Goal: Information Seeking & Learning: Check status

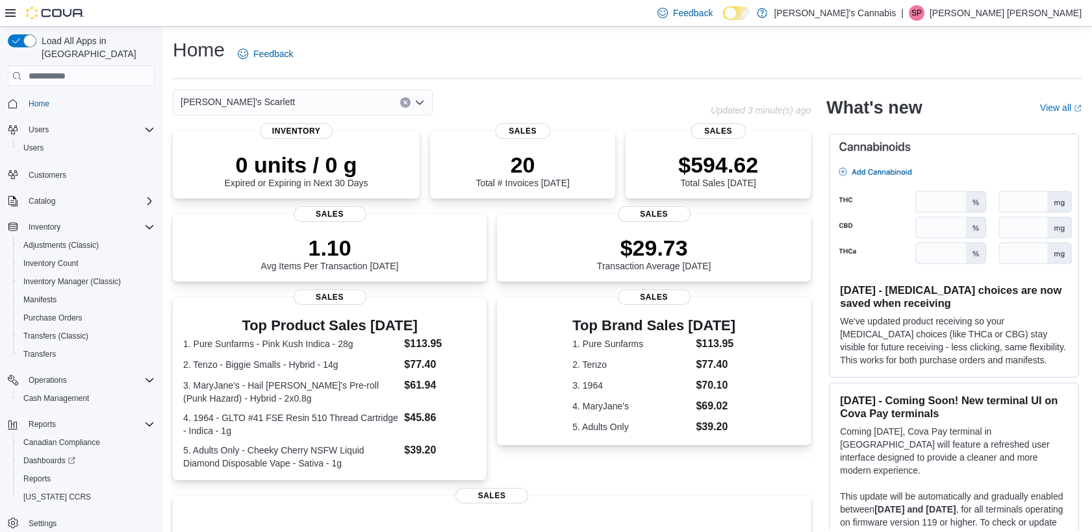
click at [247, 103] on span "[PERSON_NAME]'s Scarlett" at bounding box center [238, 102] width 114 height 16
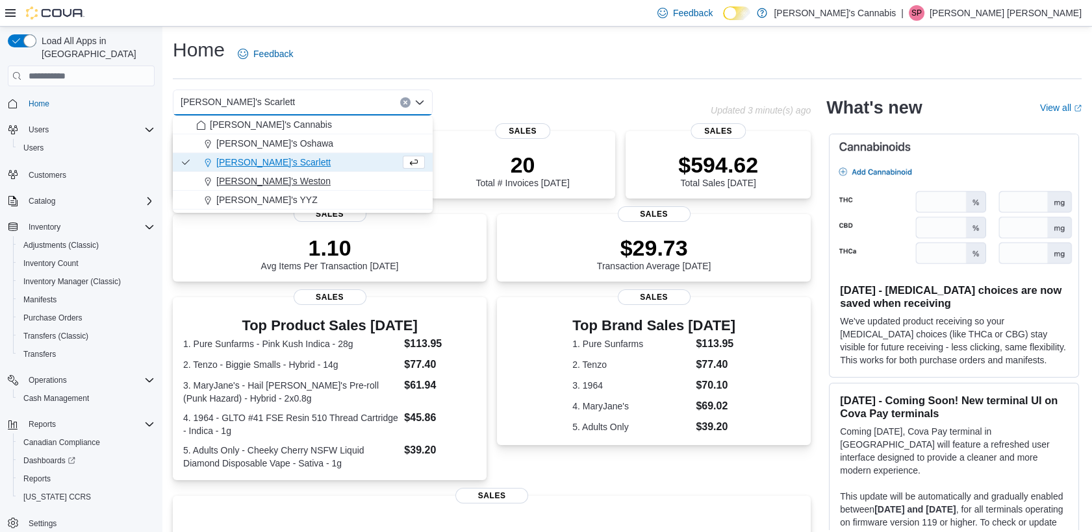
click at [281, 176] on span "[PERSON_NAME]'s Weston" at bounding box center [273, 181] width 114 height 13
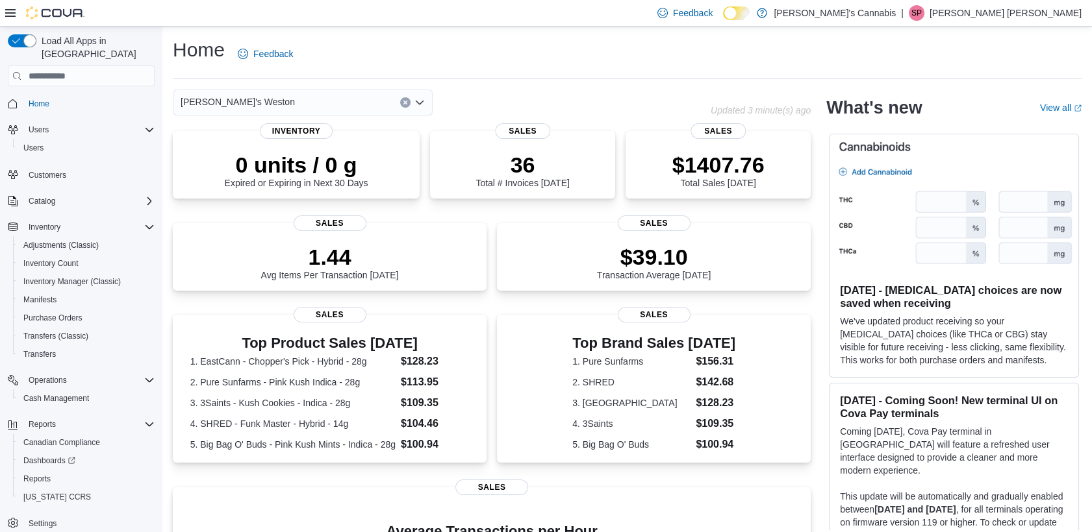
click at [247, 101] on span "[PERSON_NAME]'s Weston" at bounding box center [238, 102] width 114 height 16
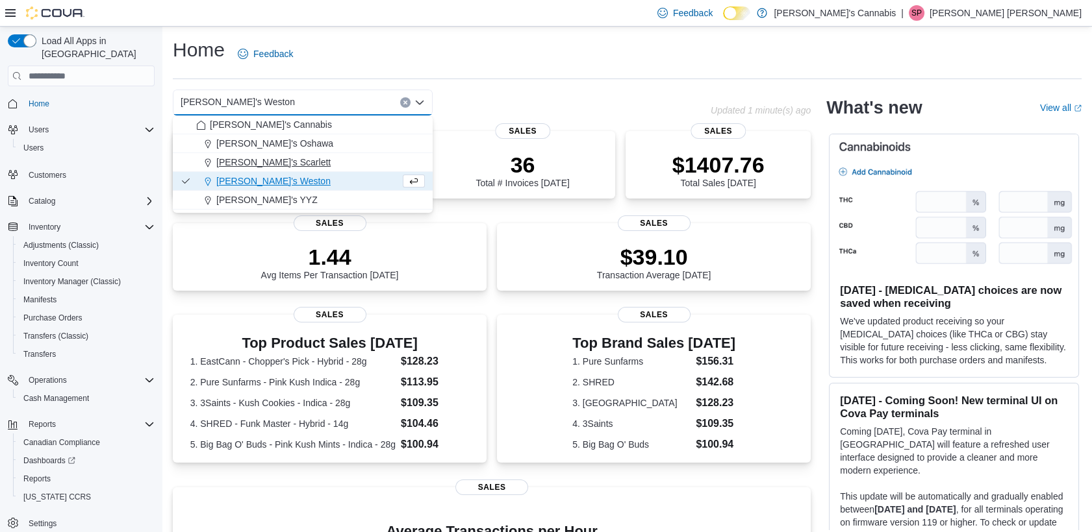
click at [275, 156] on span "[PERSON_NAME]'s Scarlett" at bounding box center [273, 162] width 114 height 13
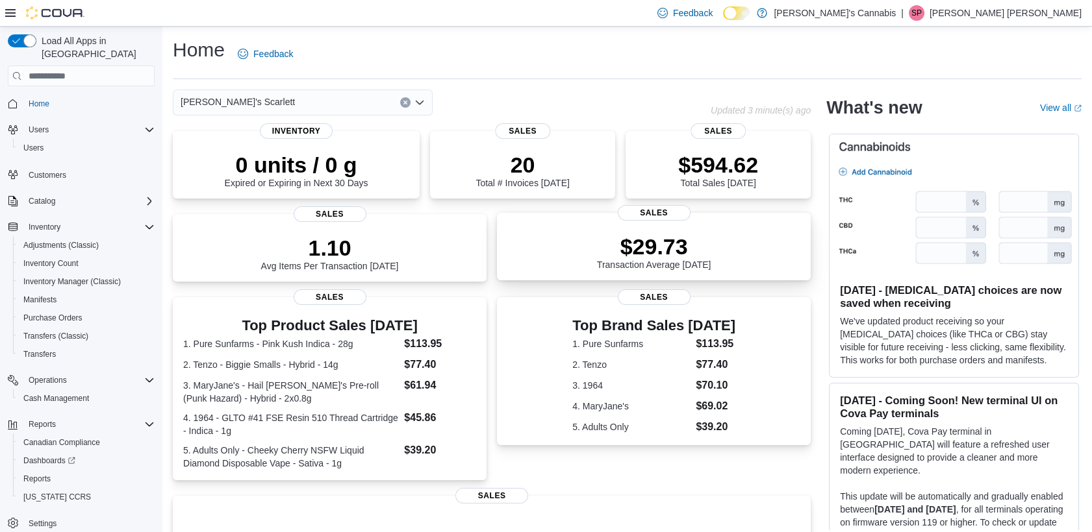
click at [667, 269] on div "$29.73 Transaction Average Today" at bounding box center [654, 252] width 114 height 36
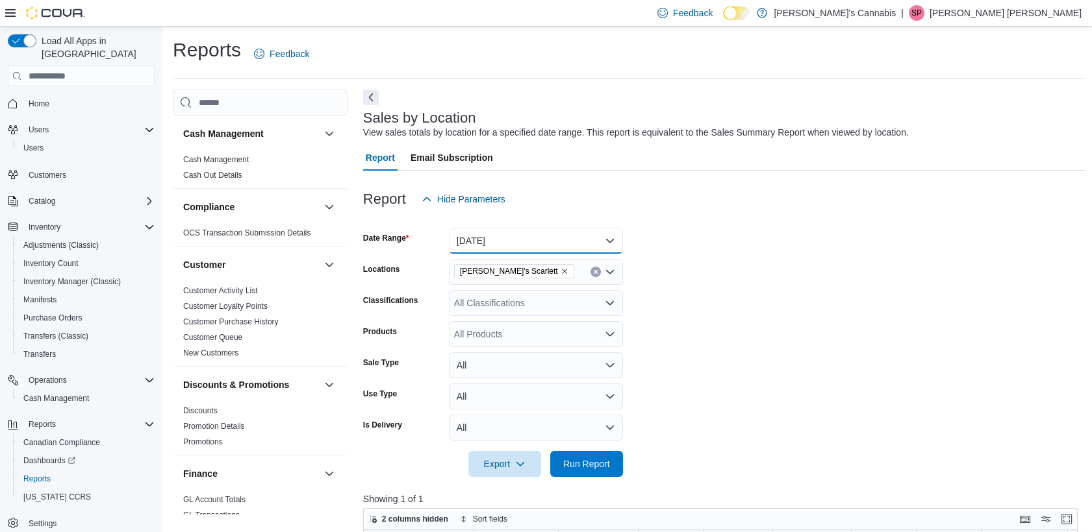
click at [519, 251] on button "[DATE]" at bounding box center [536, 241] width 174 height 26
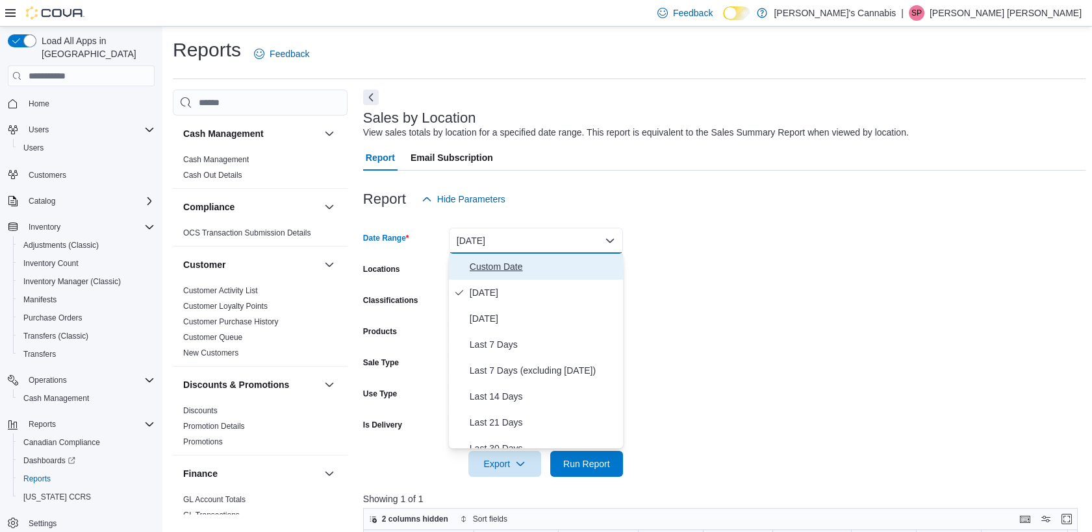
click at [542, 269] on span "Custom Date" at bounding box center [543, 267] width 148 height 16
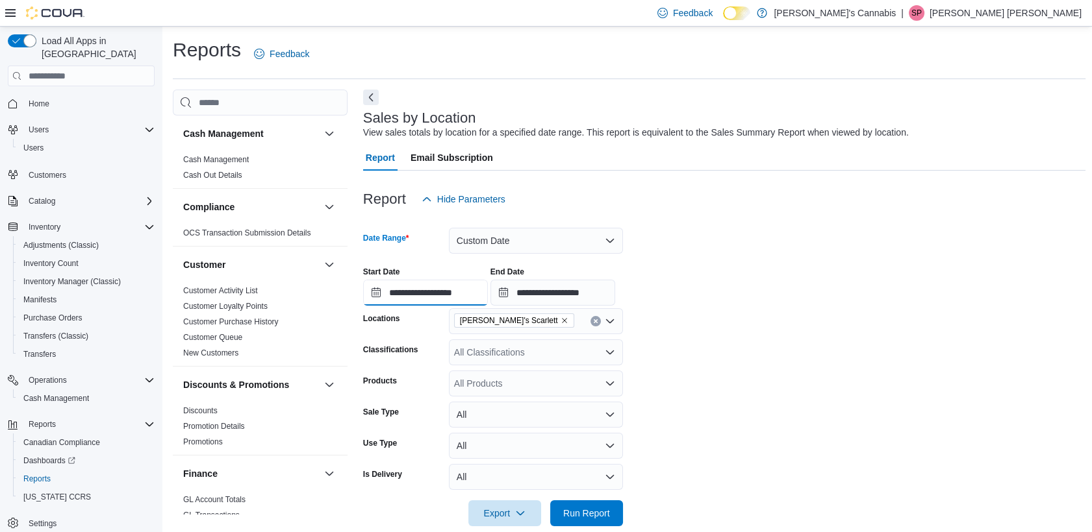
click at [422, 293] on input "**********" at bounding box center [425, 293] width 125 height 26
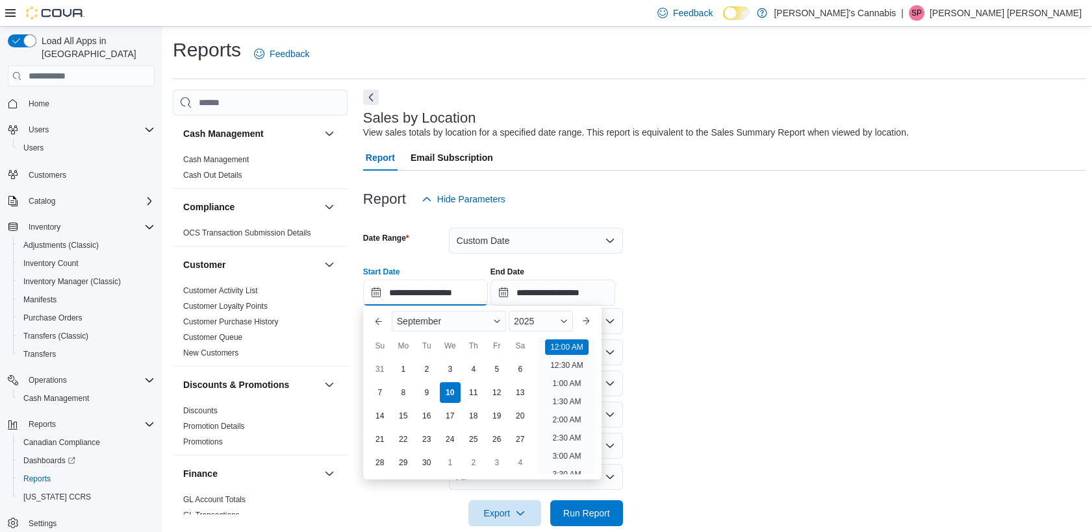
scroll to position [40, 0]
click at [455, 368] on div "3" at bounding box center [449, 369] width 23 height 23
type input "**********"
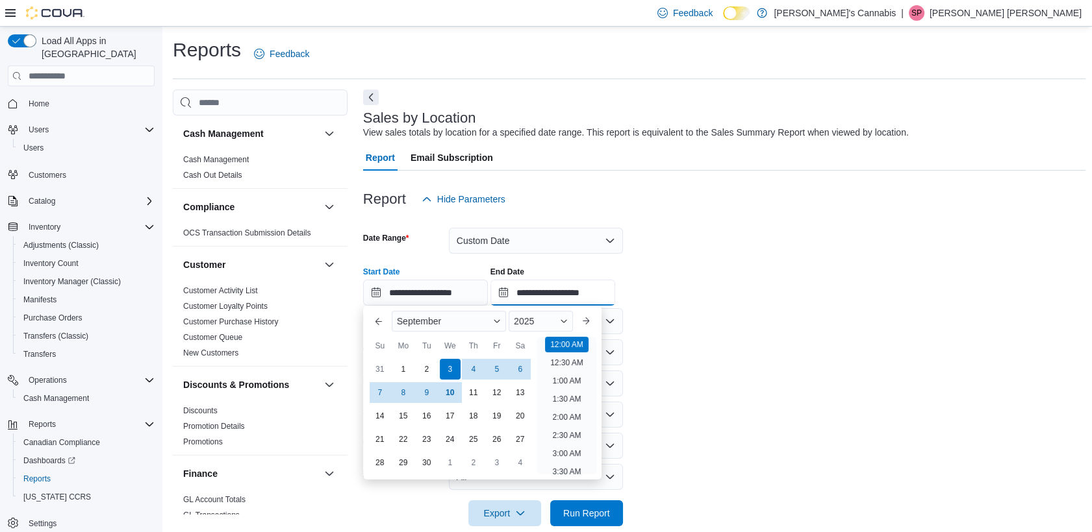
click at [548, 297] on input "**********" at bounding box center [552, 293] width 125 height 26
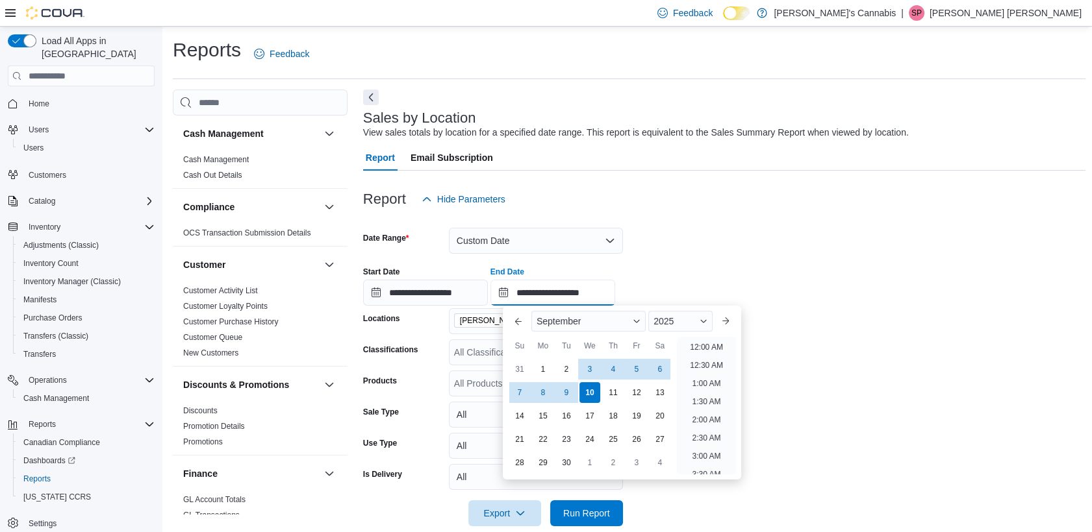
scroll to position [738, 0]
click at [593, 363] on div "3" at bounding box center [589, 369] width 23 height 23
type input "**********"
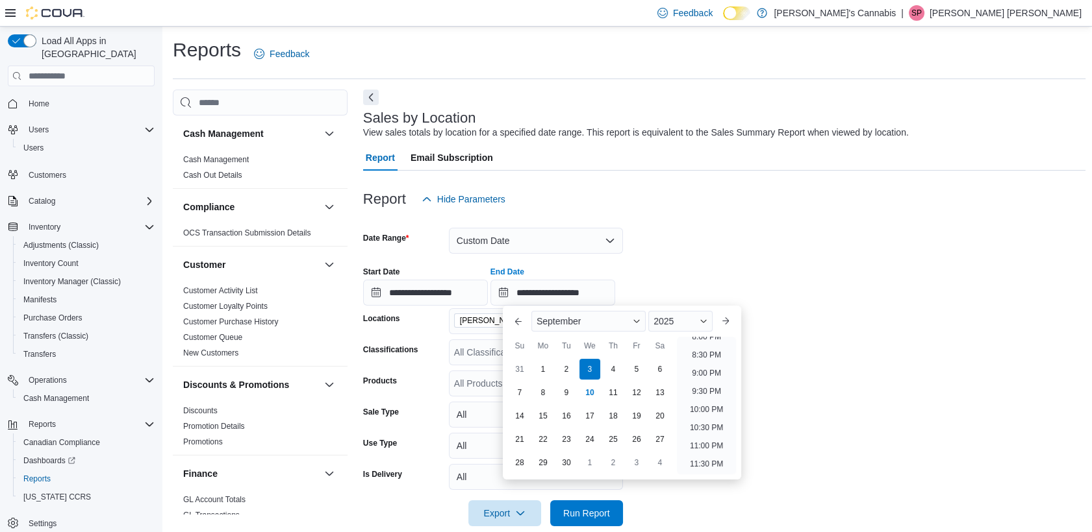
click at [849, 386] on form "**********" at bounding box center [724, 369] width 722 height 314
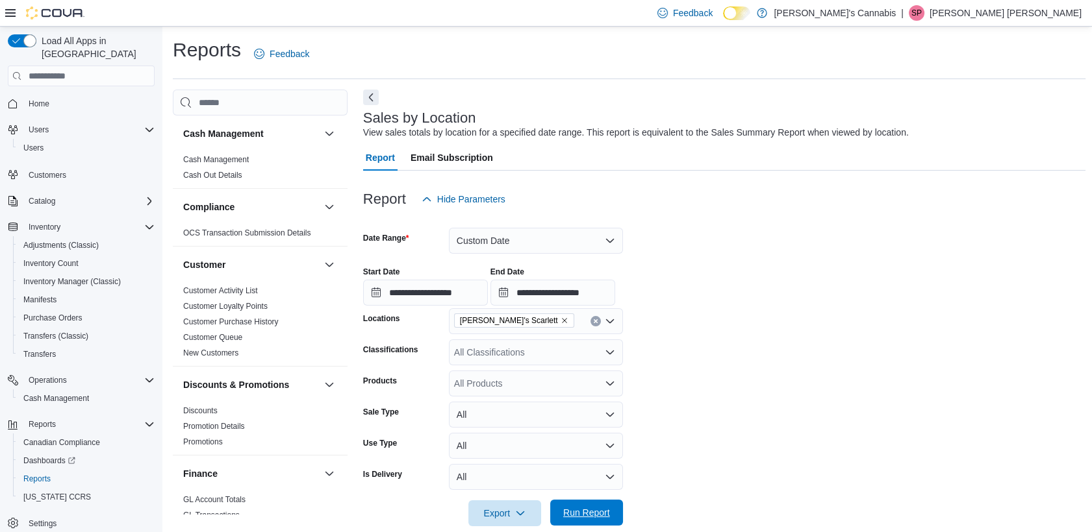
click at [592, 501] on div "Export Run Report" at bounding box center [493, 514] width 260 height 26
click at [708, 506] on form "**********" at bounding box center [724, 369] width 722 height 314
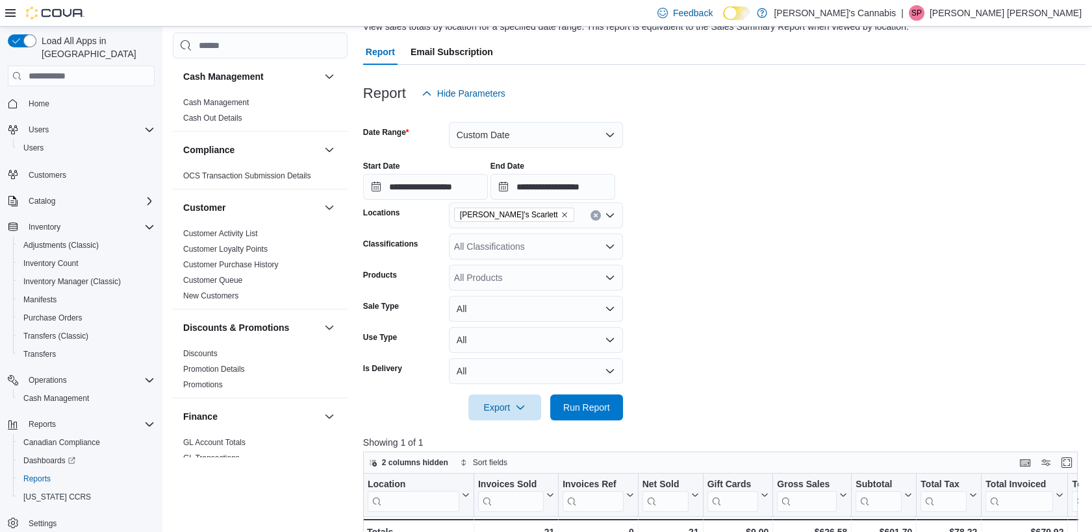
scroll to position [115, 0]
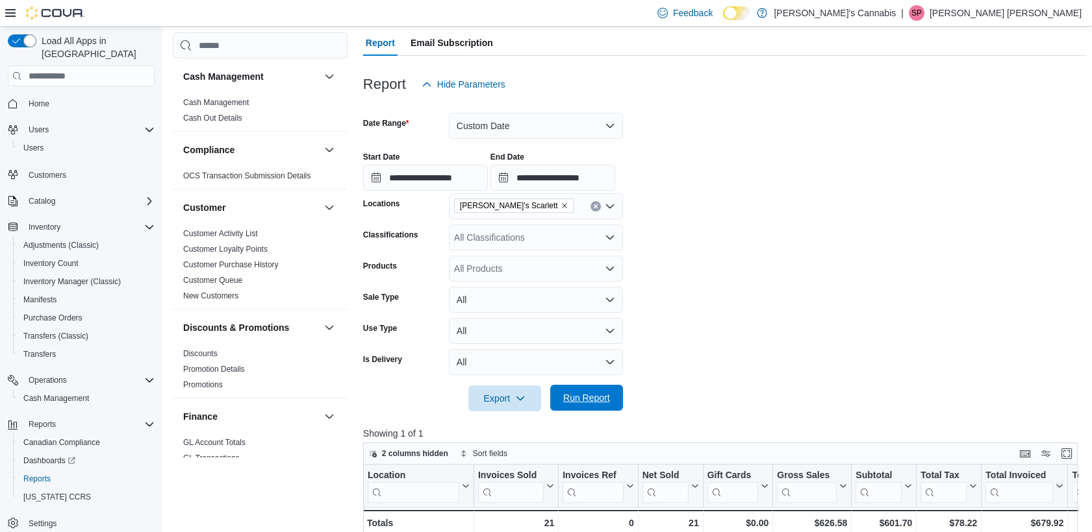
click at [603, 393] on span "Run Report" at bounding box center [586, 398] width 47 height 13
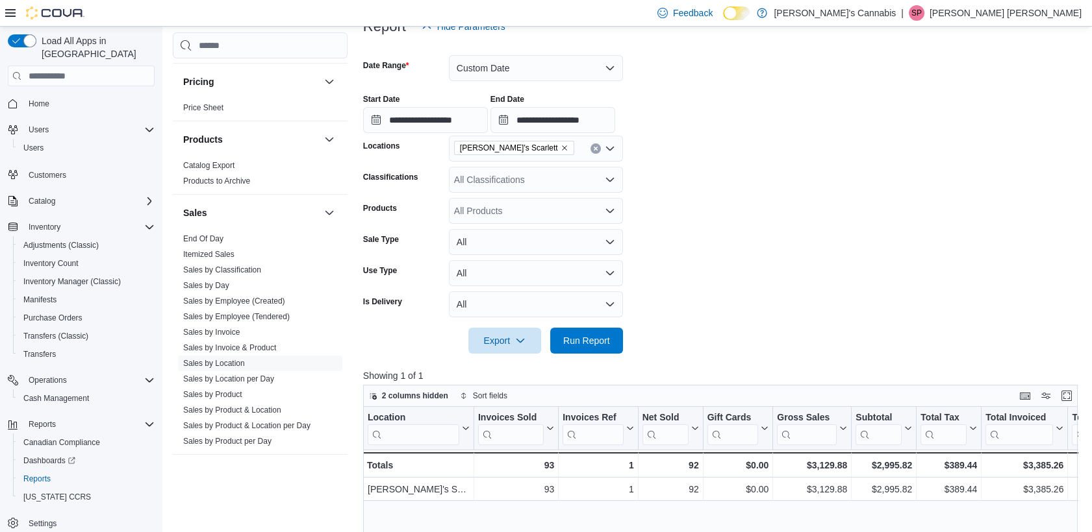
scroll to position [773, 0]
click at [264, 305] on span "Sales by Employee (Tendered)" at bounding box center [260, 313] width 164 height 16
click at [285, 313] on link "Sales by Employee (Tendered)" at bounding box center [236, 312] width 106 height 9
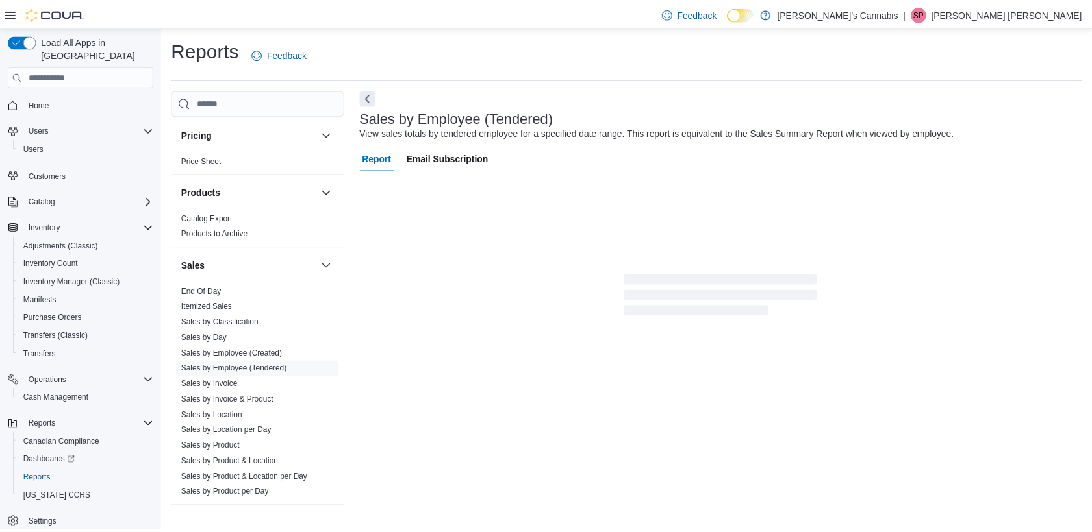
scroll to position [1, 0]
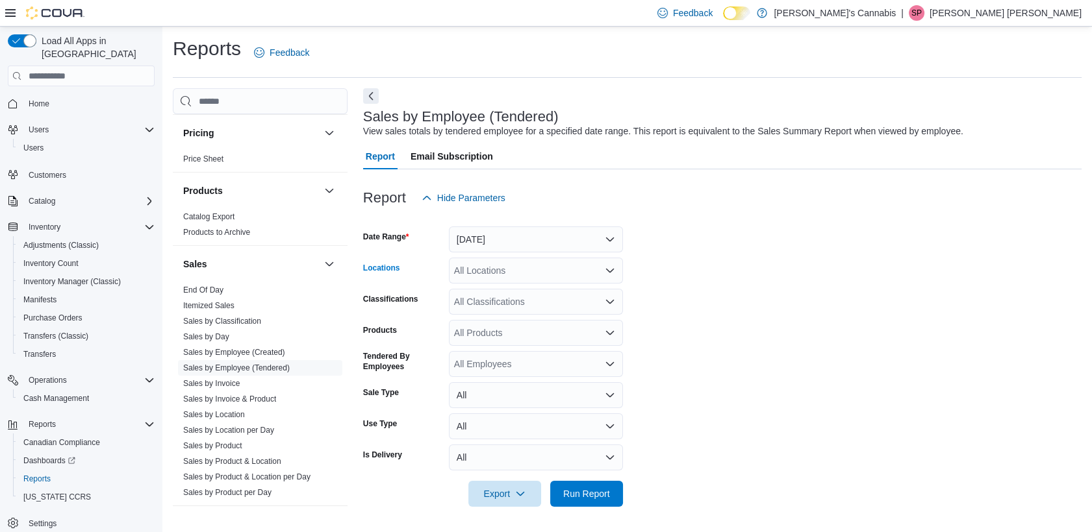
click at [506, 260] on div "All Locations" at bounding box center [536, 271] width 174 height 26
click at [499, 246] on button "Yesterday" at bounding box center [536, 240] width 174 height 26
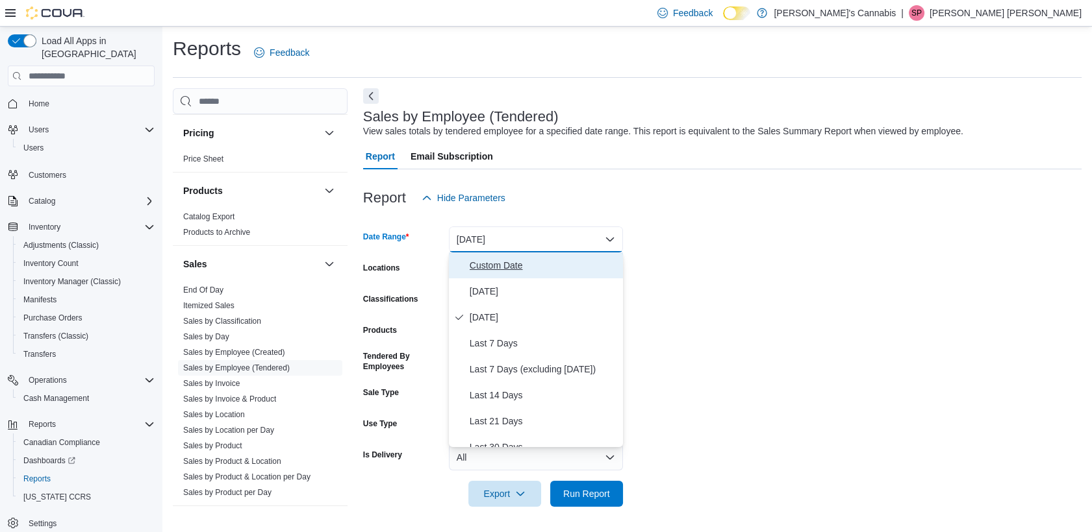
click at [503, 273] on button "Custom Date" at bounding box center [536, 266] width 174 height 26
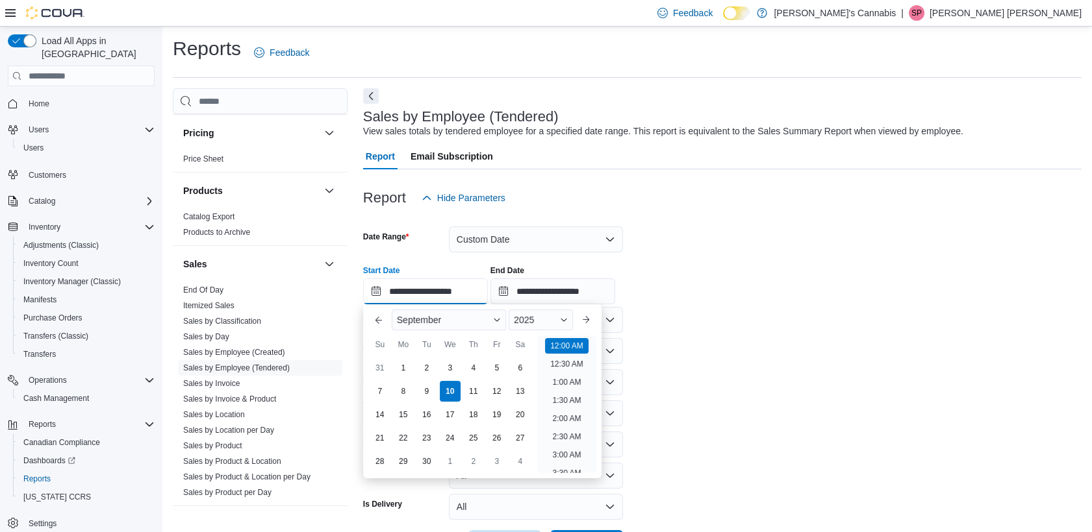
click at [404, 293] on input "**********" at bounding box center [425, 292] width 125 height 26
click at [447, 367] on div "3" at bounding box center [449, 367] width 23 height 23
type input "**********"
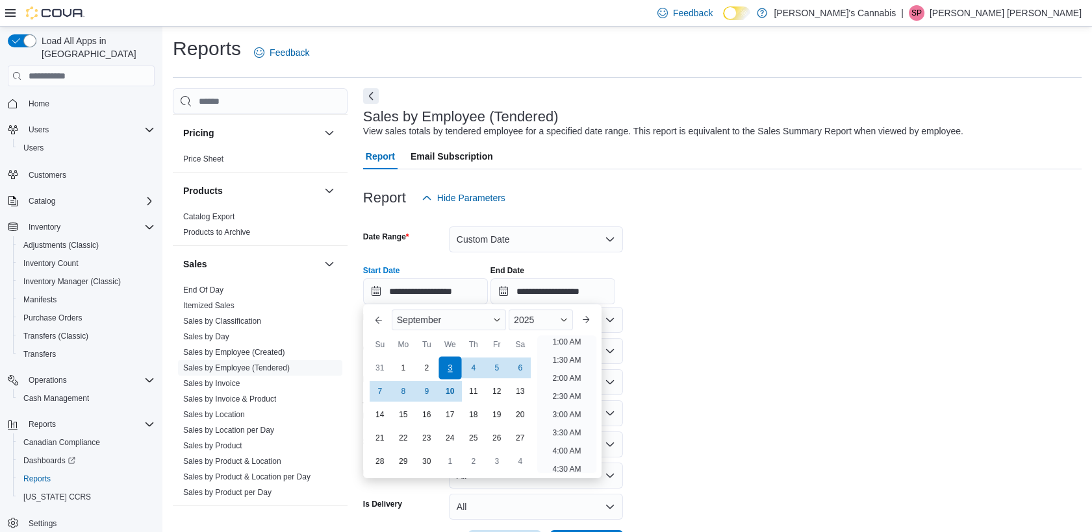
scroll to position [3, 0]
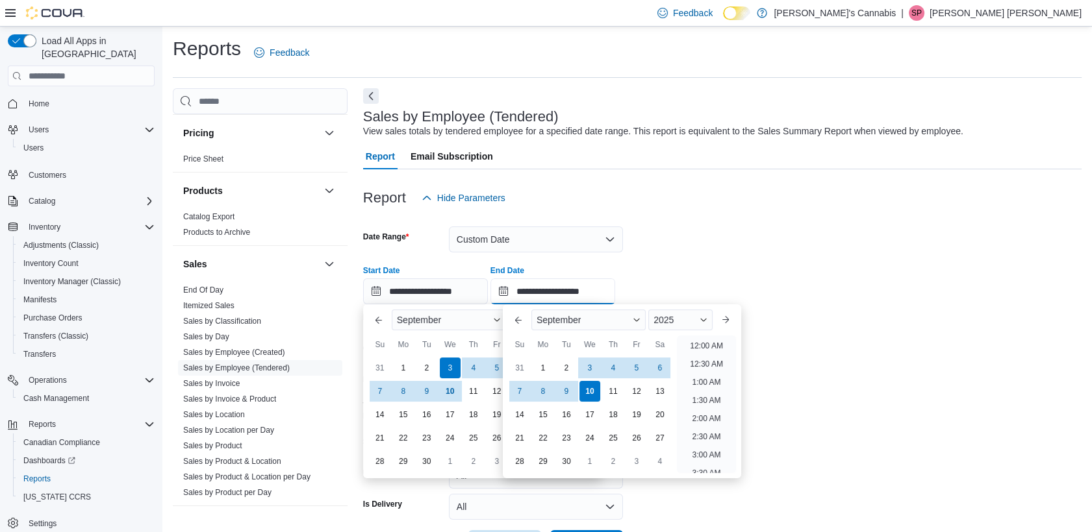
click at [561, 279] on input "**********" at bounding box center [552, 292] width 125 height 26
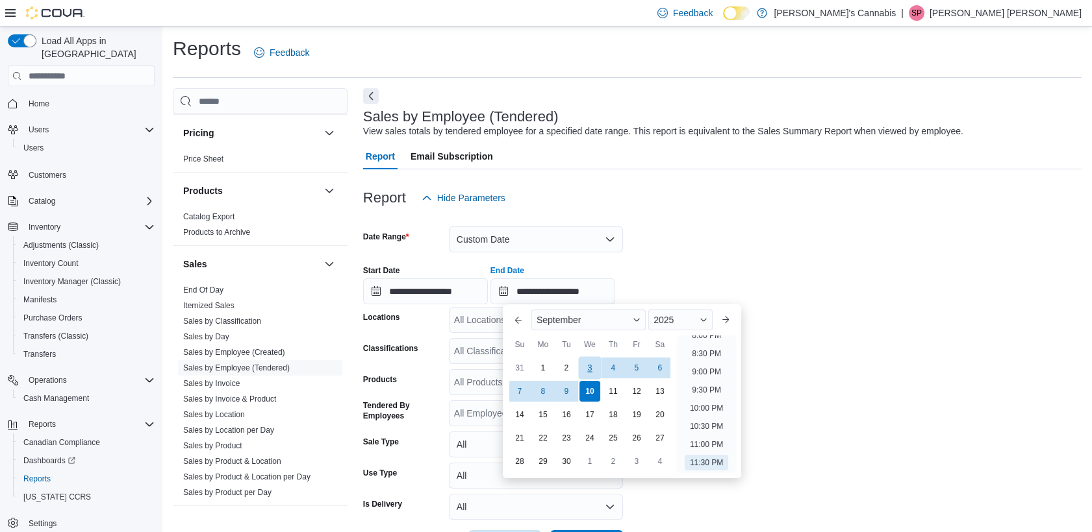
click at [595, 370] on div "3" at bounding box center [589, 367] width 23 height 23
type input "**********"
click at [805, 408] on form "**********" at bounding box center [722, 383] width 718 height 345
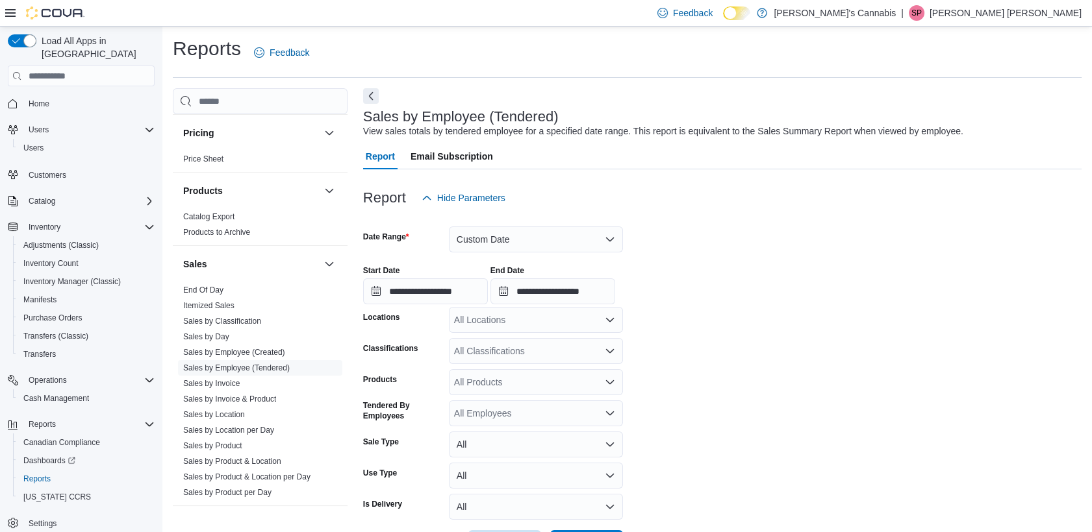
click at [738, 374] on form "**********" at bounding box center [722, 383] width 718 height 345
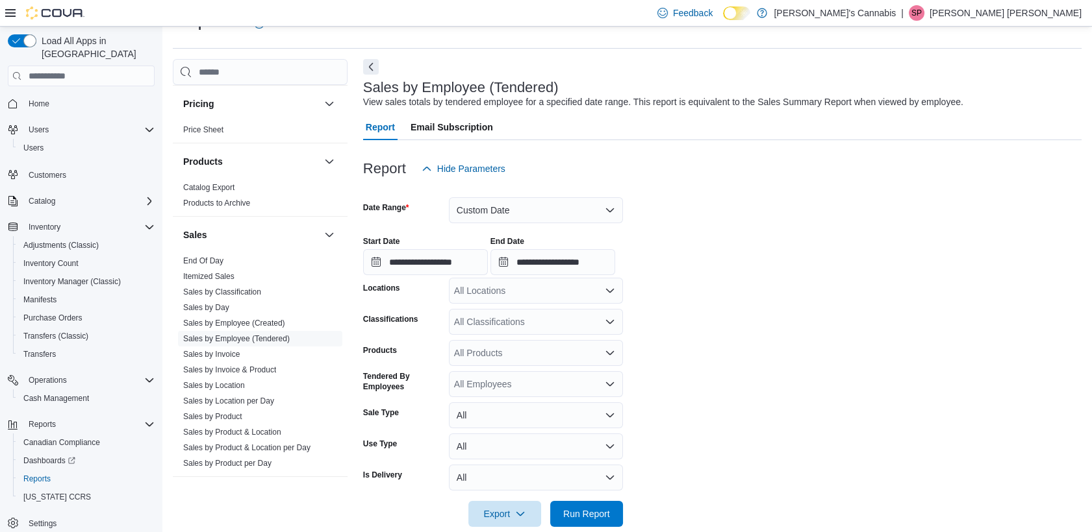
scroll to position [51, 0]
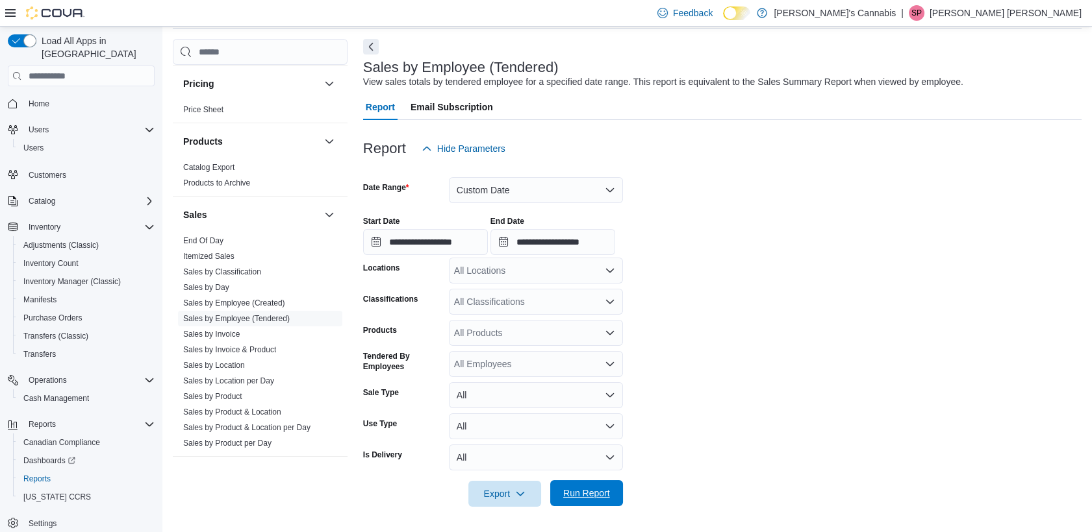
click at [603, 492] on span "Run Report" at bounding box center [586, 493] width 47 height 13
click at [719, 478] on div at bounding box center [722, 476] width 718 height 10
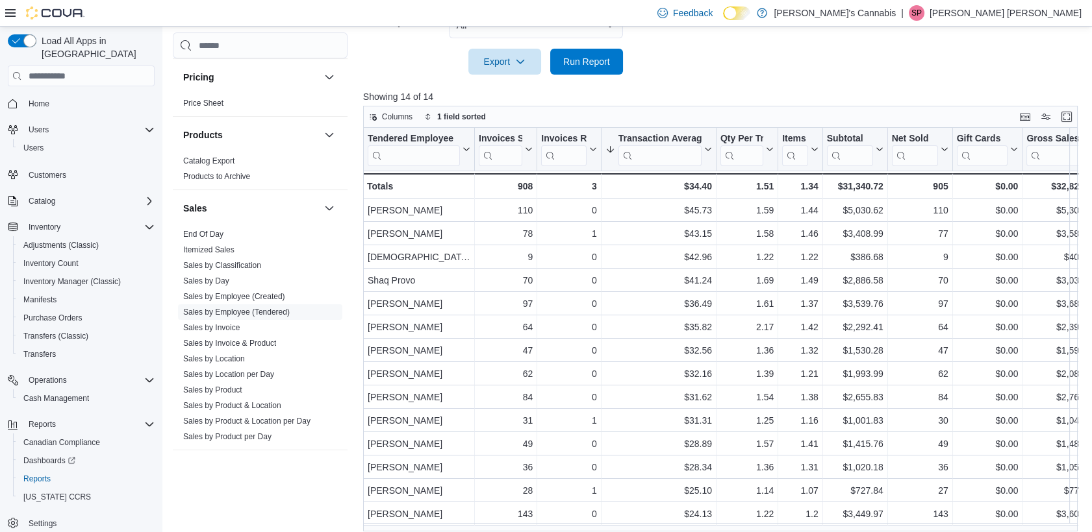
scroll to position [493, 0]
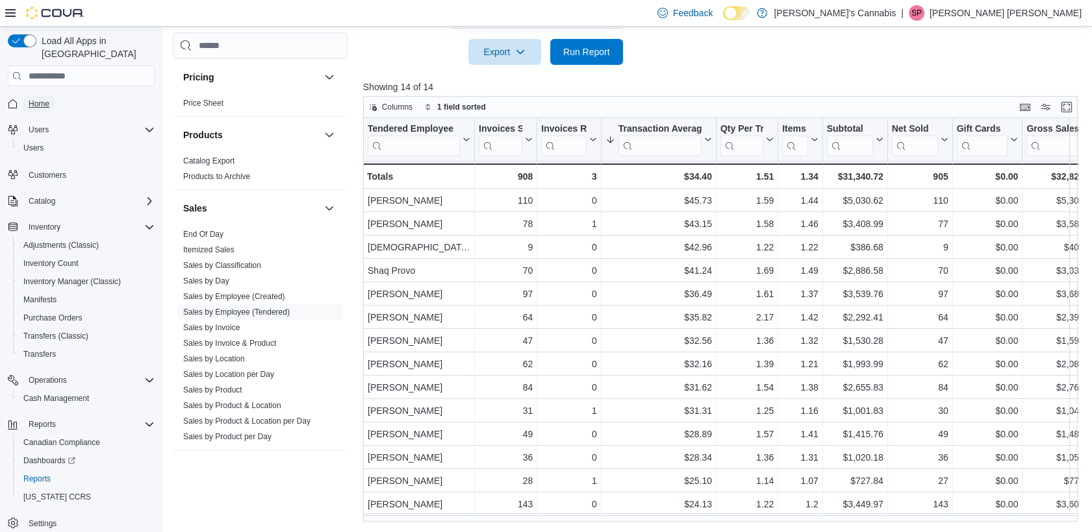
click at [30, 99] on span "Home" at bounding box center [39, 104] width 21 height 10
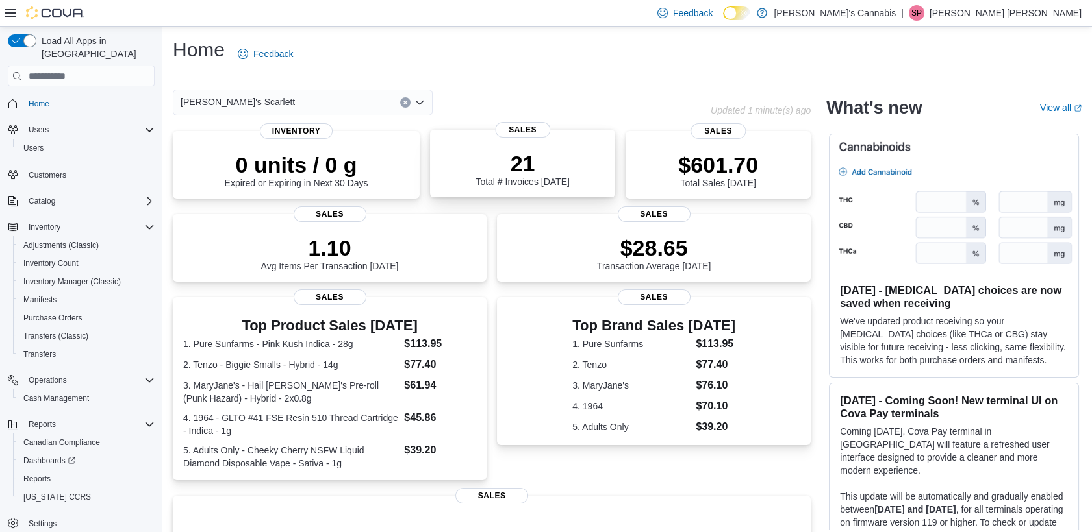
click at [571, 187] on div "21 Total # Invoices Today Sales" at bounding box center [522, 164] width 185 height 68
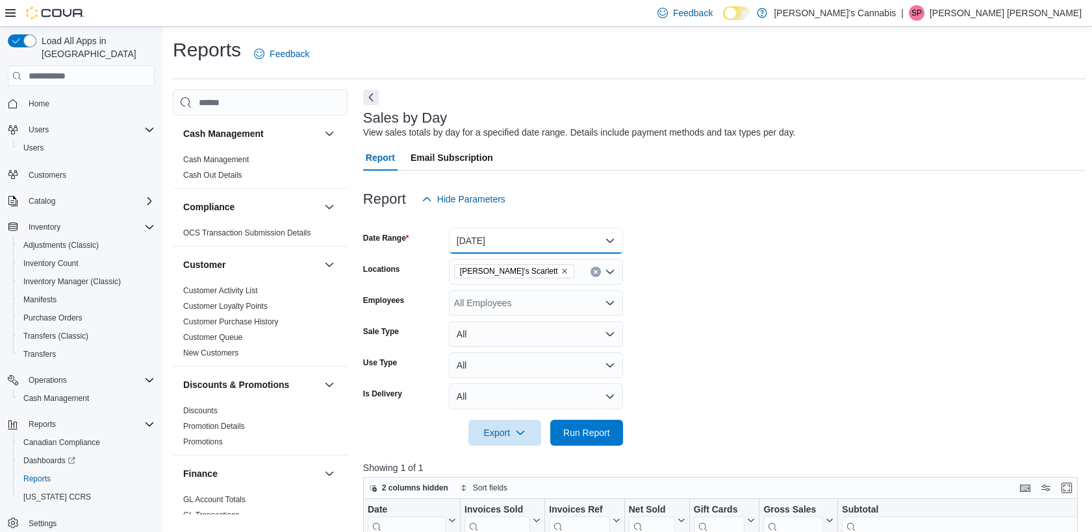
click at [571, 232] on button "Today" at bounding box center [536, 241] width 174 height 26
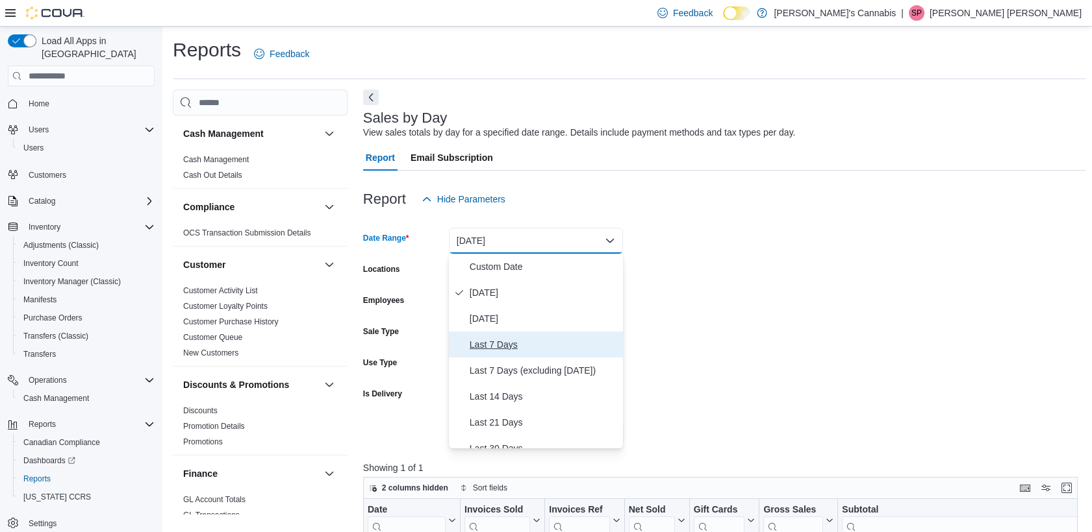
click at [522, 335] on button "Last 7 Days" at bounding box center [536, 345] width 174 height 26
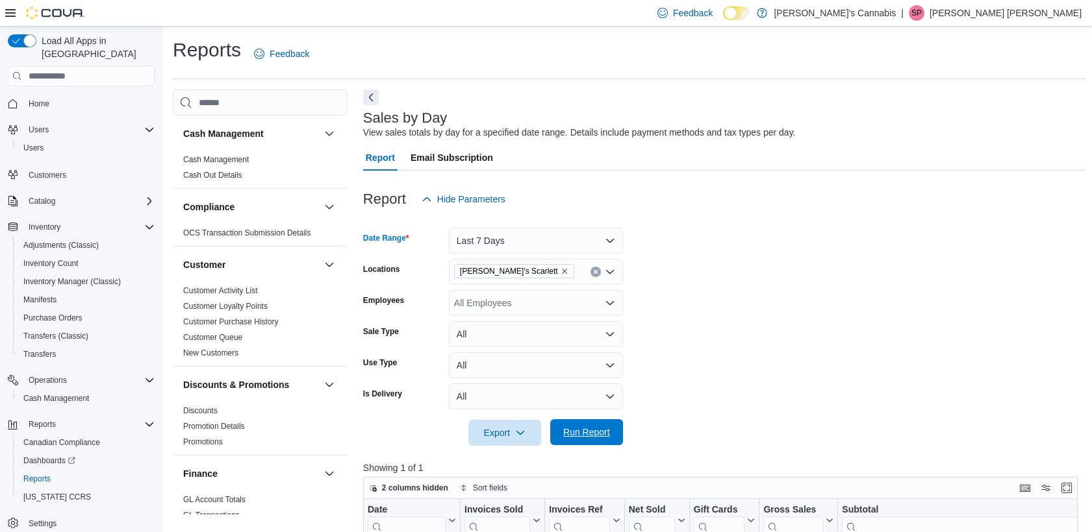
click at [587, 440] on span "Run Report" at bounding box center [586, 432] width 57 height 26
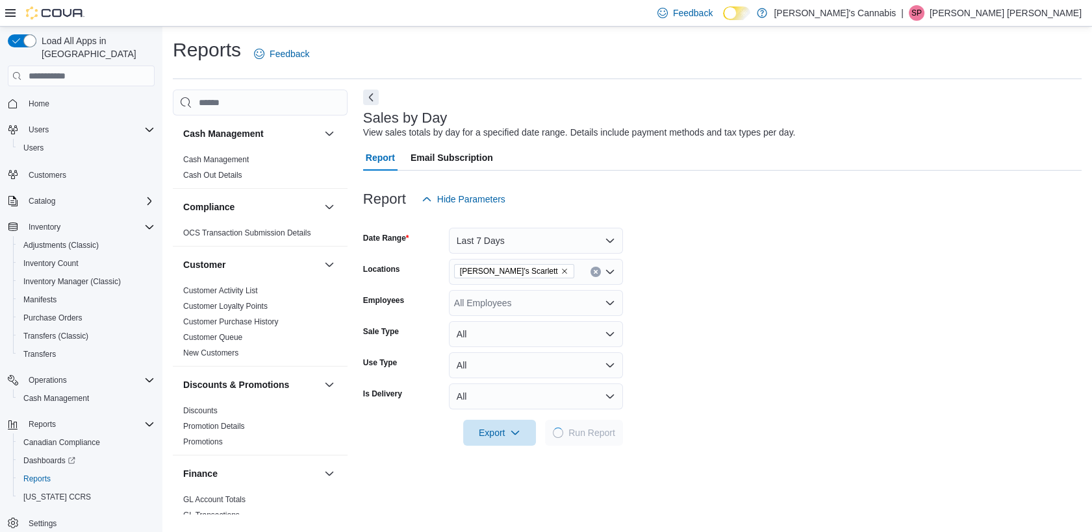
click at [720, 422] on form "Date Range Last 7 Days Locations MaryJane's Scarlett Employees All Employees Sa…" at bounding box center [722, 329] width 718 height 234
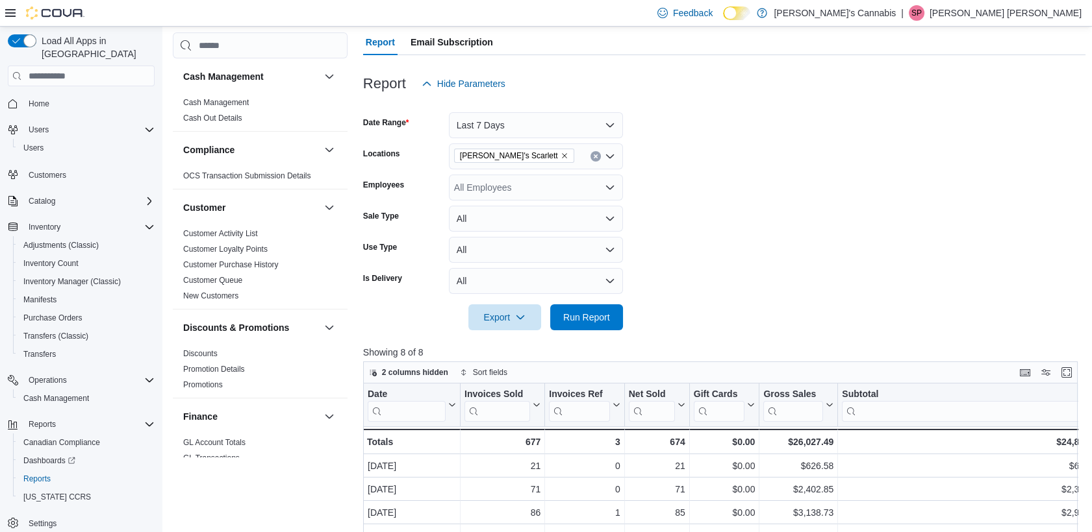
scroll to position [115, 0]
click at [540, 110] on div at bounding box center [724, 105] width 722 height 16
click at [499, 127] on button "Last 7 Days" at bounding box center [536, 126] width 174 height 26
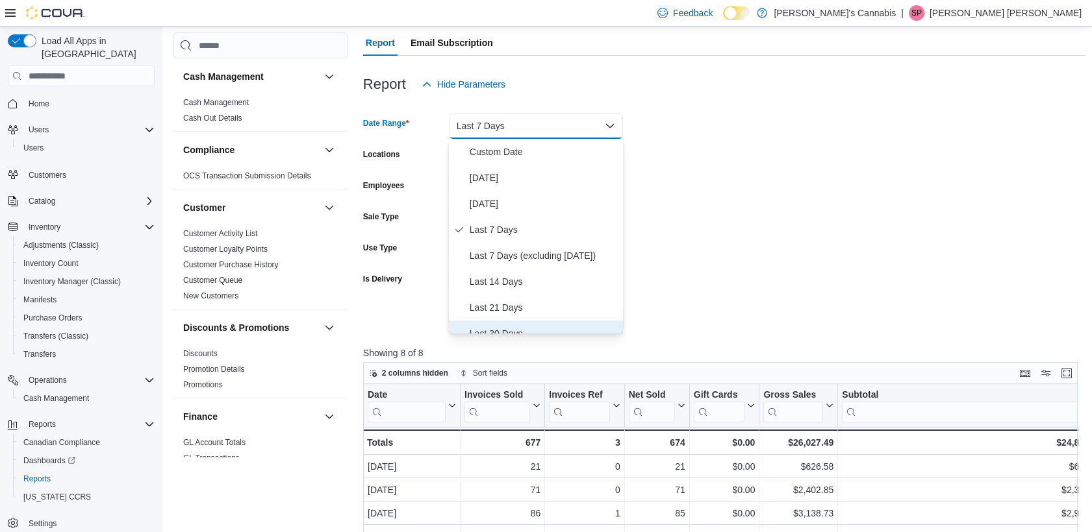
click at [521, 326] on span "Last 30 Days" at bounding box center [543, 334] width 148 height 16
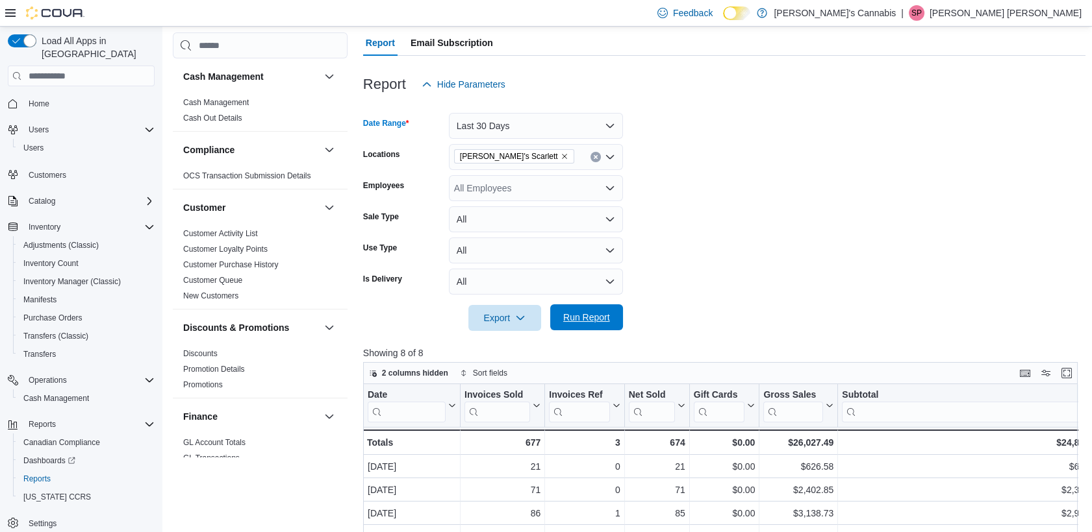
click at [585, 321] on span "Run Report" at bounding box center [586, 317] width 47 height 13
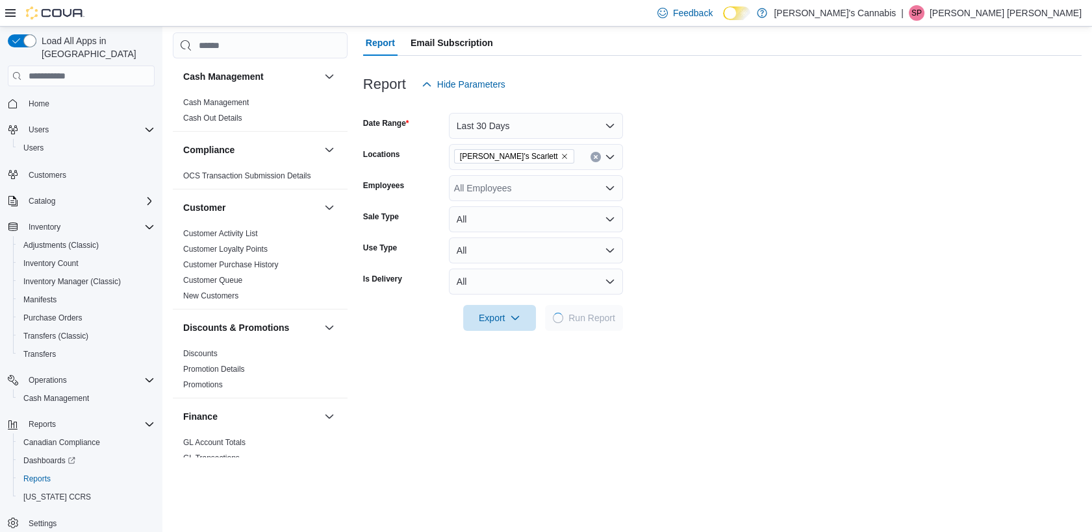
click at [765, 323] on form "Date Range Last 30 Days Locations MaryJane's Scarlett Employees All Employees S…" at bounding box center [722, 214] width 718 height 234
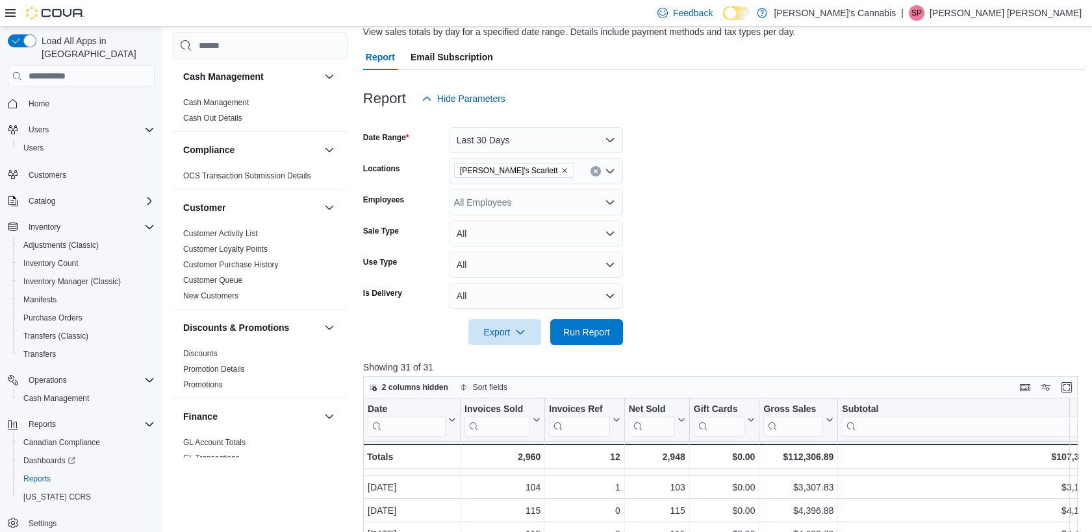
scroll to position [70, 0]
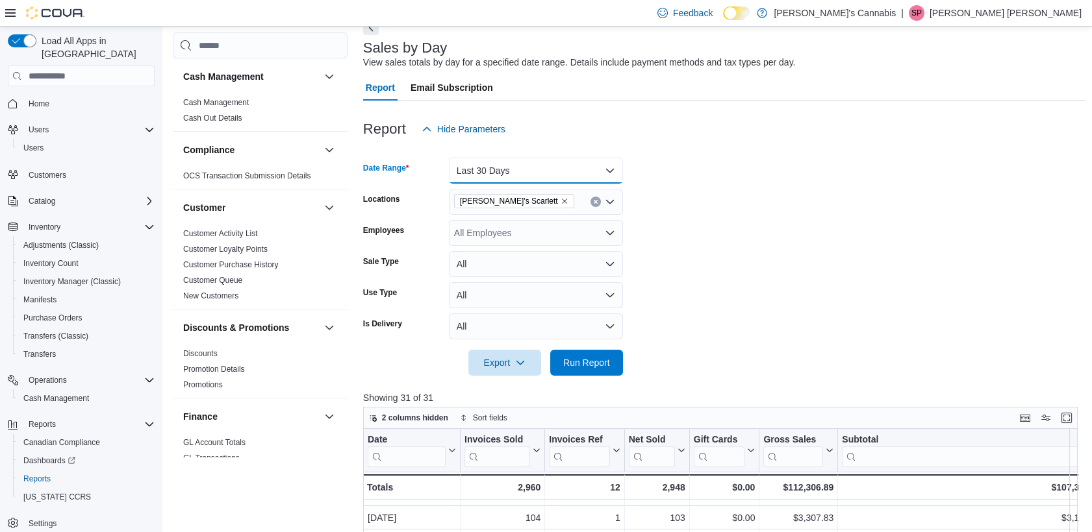
click at [553, 164] on button "Last 30 Days" at bounding box center [536, 171] width 174 height 26
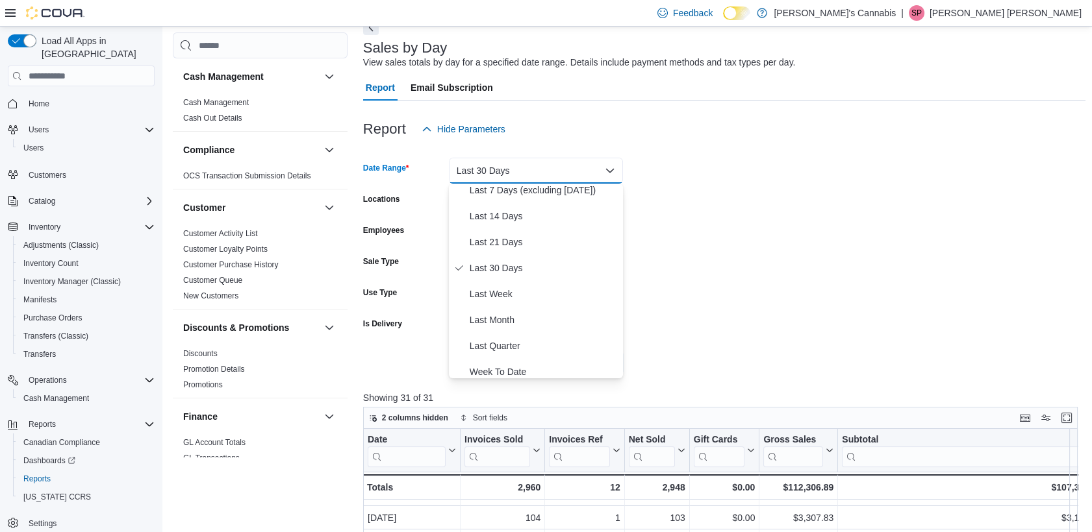
scroll to position [124, 0]
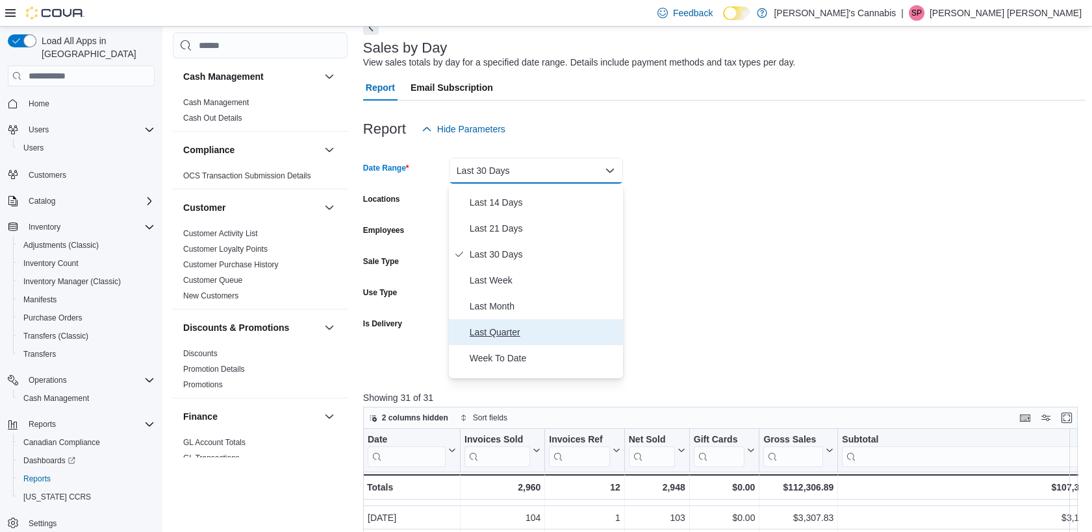
click at [525, 326] on span "Last Quarter" at bounding box center [543, 333] width 148 height 16
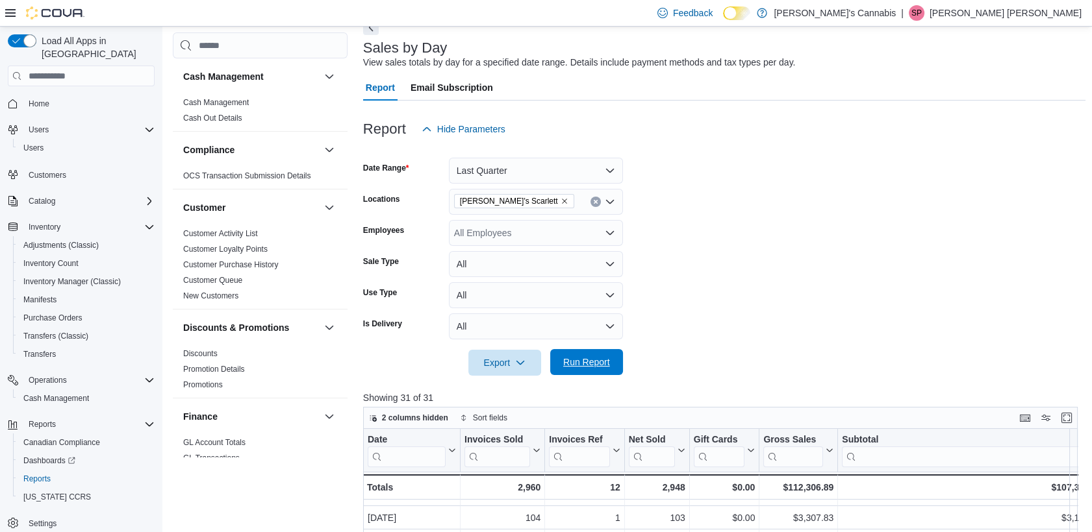
click at [582, 369] on span "Run Report" at bounding box center [586, 362] width 57 height 26
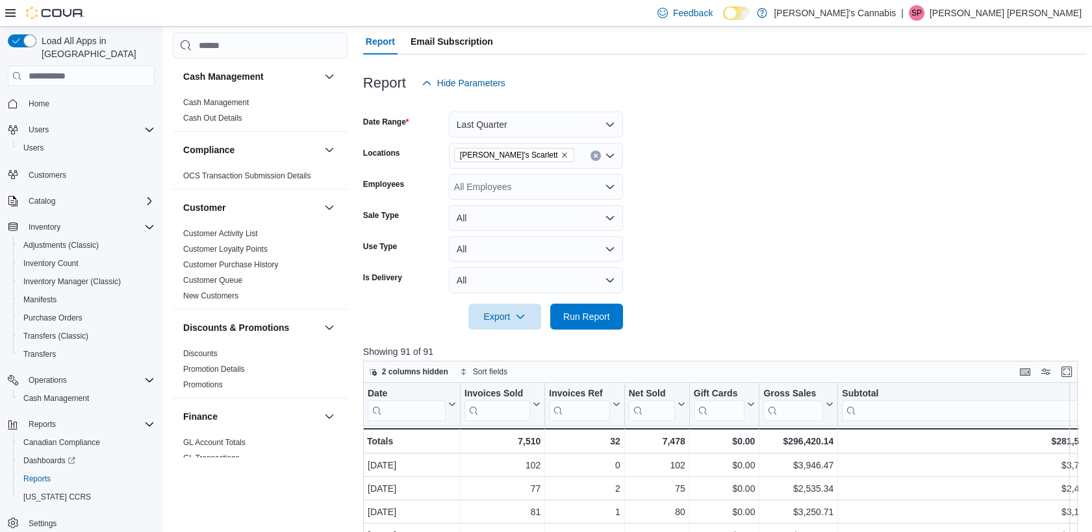
scroll to position [66, 0]
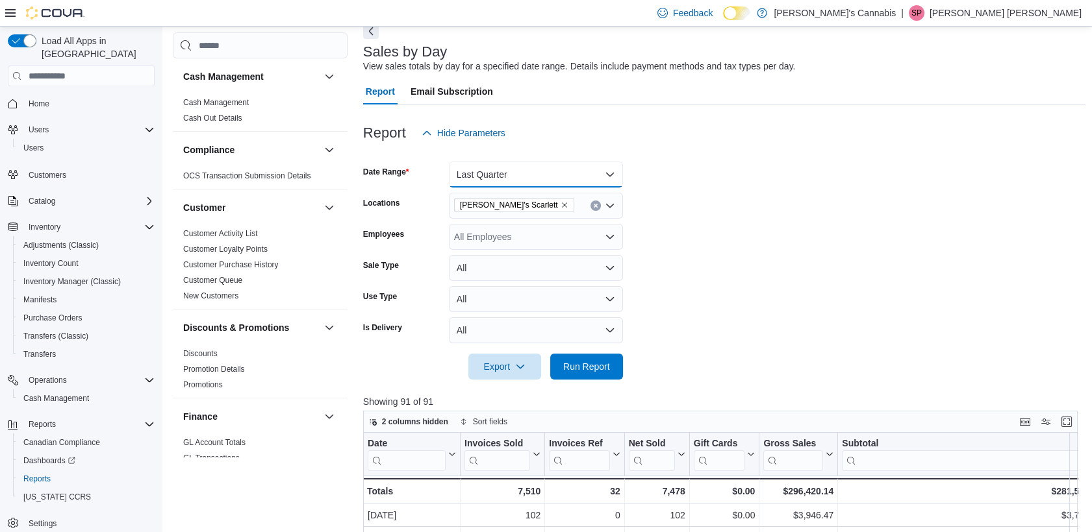
click at [494, 167] on button "Last Quarter" at bounding box center [536, 175] width 174 height 26
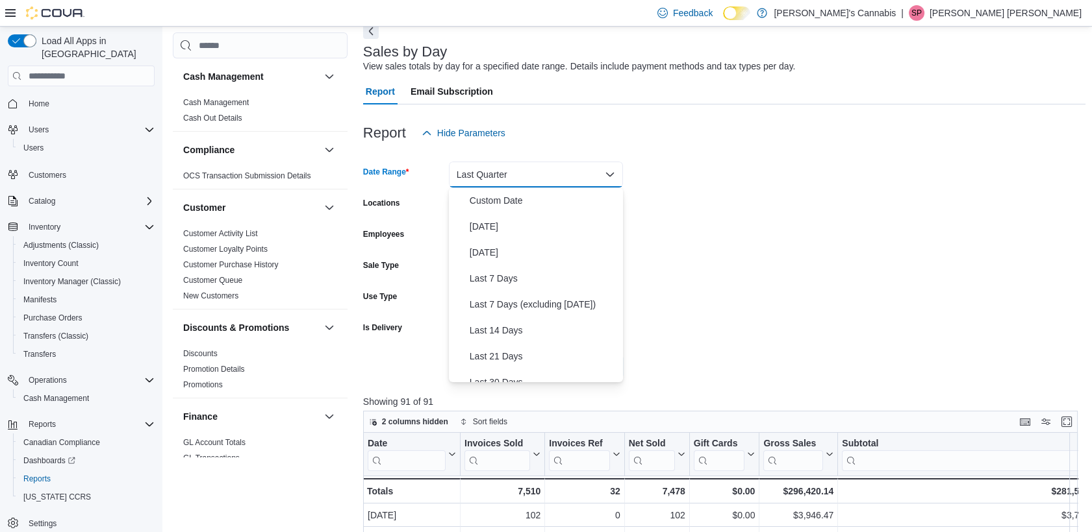
scroll to position [175, 0]
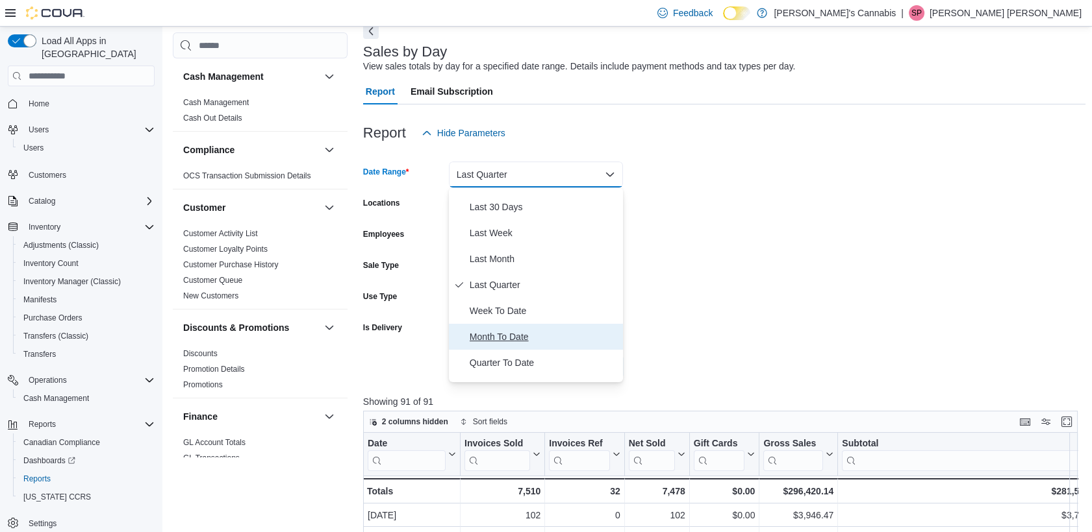
click at [532, 339] on span "Month To Date" at bounding box center [543, 337] width 148 height 16
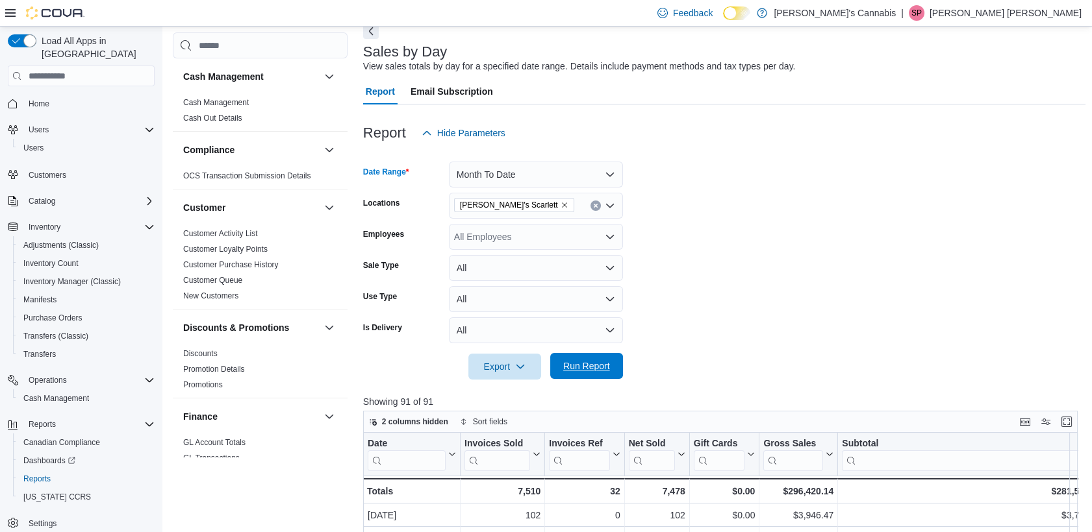
click at [574, 376] on span "Run Report" at bounding box center [586, 366] width 57 height 26
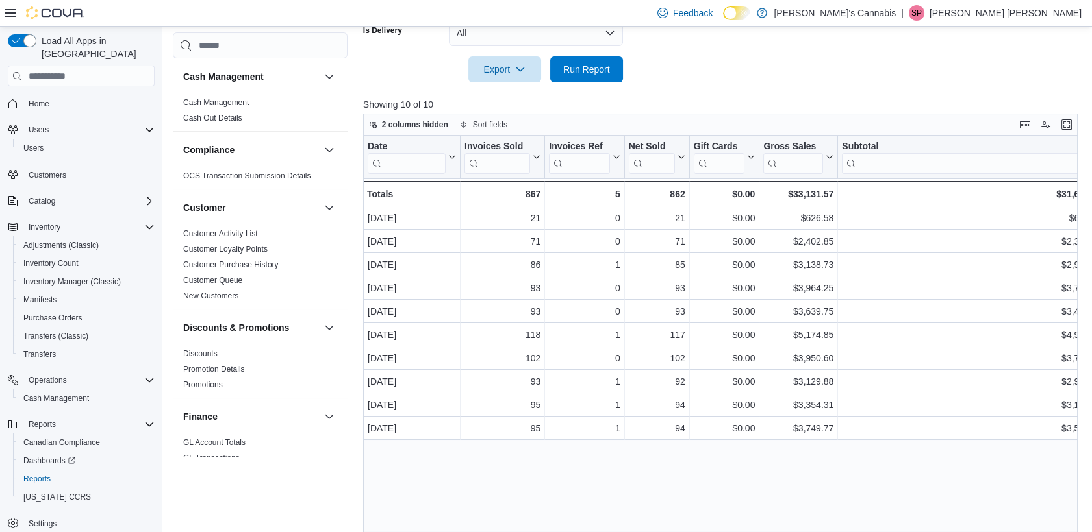
scroll to position [368, 0]
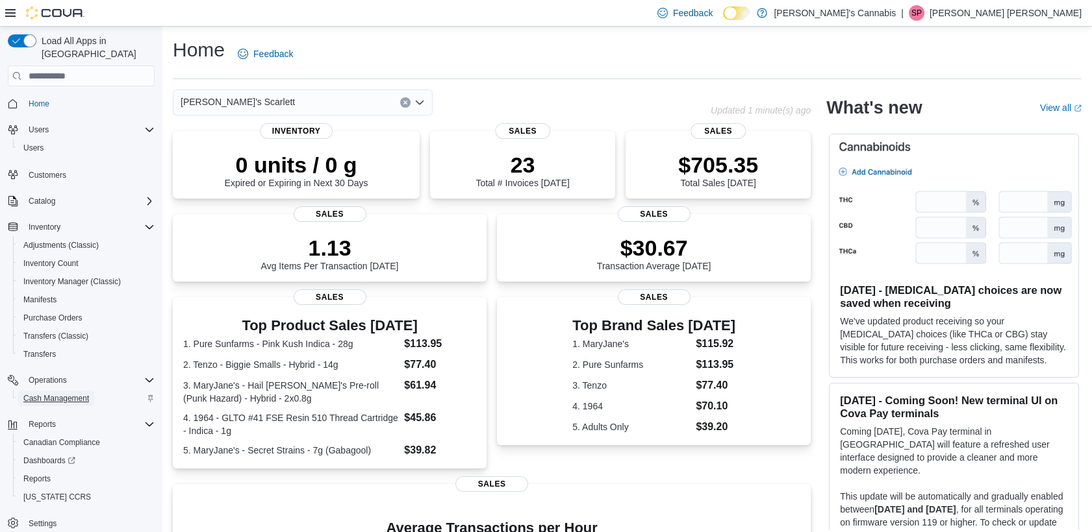
click at [79, 393] on span "Cash Management" at bounding box center [56, 398] width 66 height 10
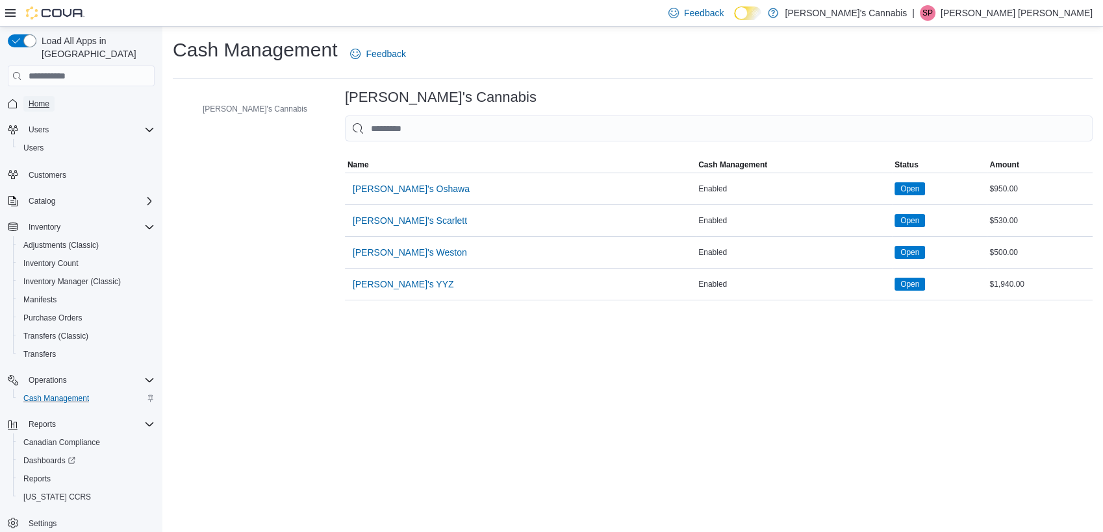
click at [45, 99] on span "Home" at bounding box center [39, 104] width 21 height 10
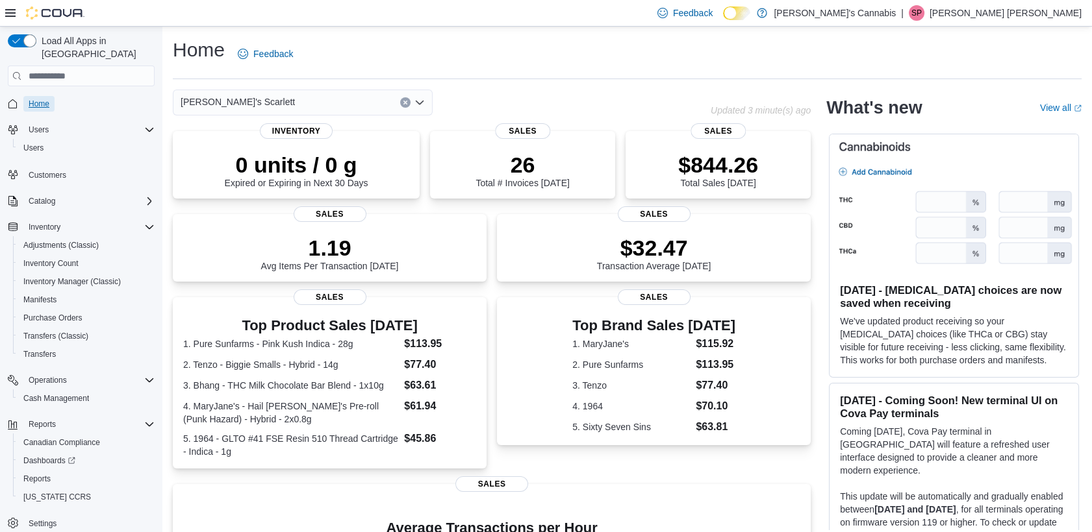
click at [31, 99] on span "Home" at bounding box center [39, 104] width 21 height 10
click at [273, 94] on div "[PERSON_NAME]'s Scarlett" at bounding box center [303, 103] width 260 height 26
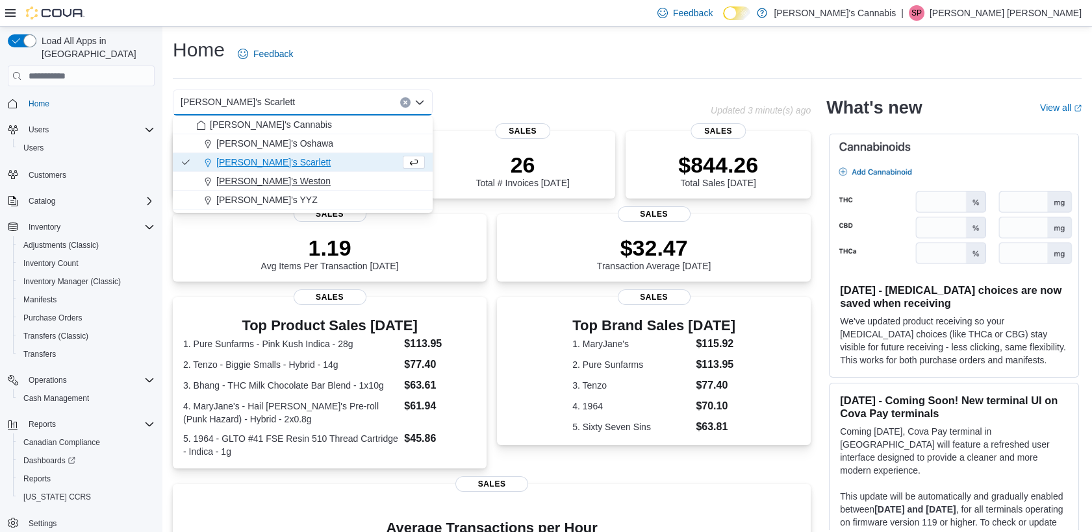
click at [284, 186] on span "[PERSON_NAME]'s Weston" at bounding box center [273, 181] width 114 height 13
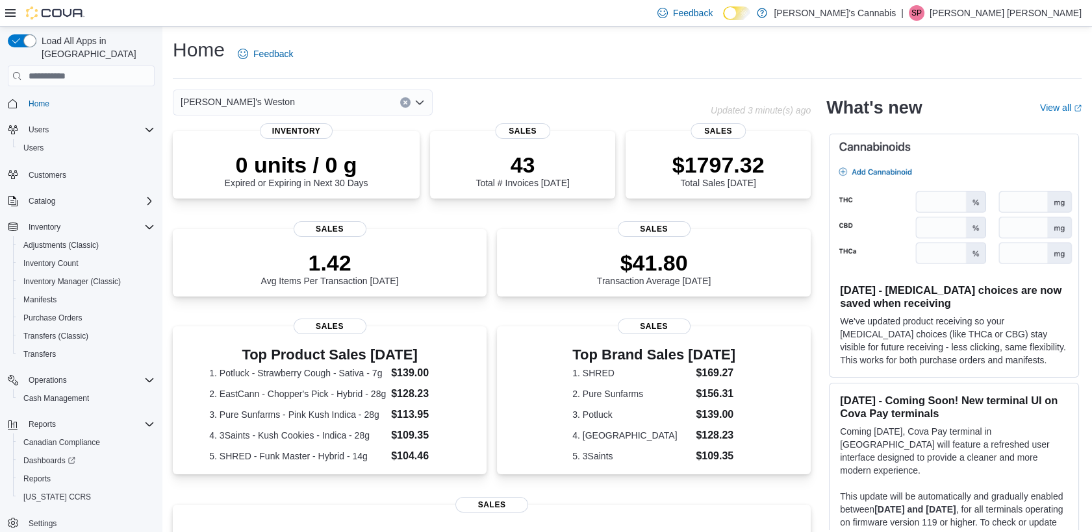
click at [236, 108] on span "MaryJane's Weston" at bounding box center [238, 102] width 114 height 16
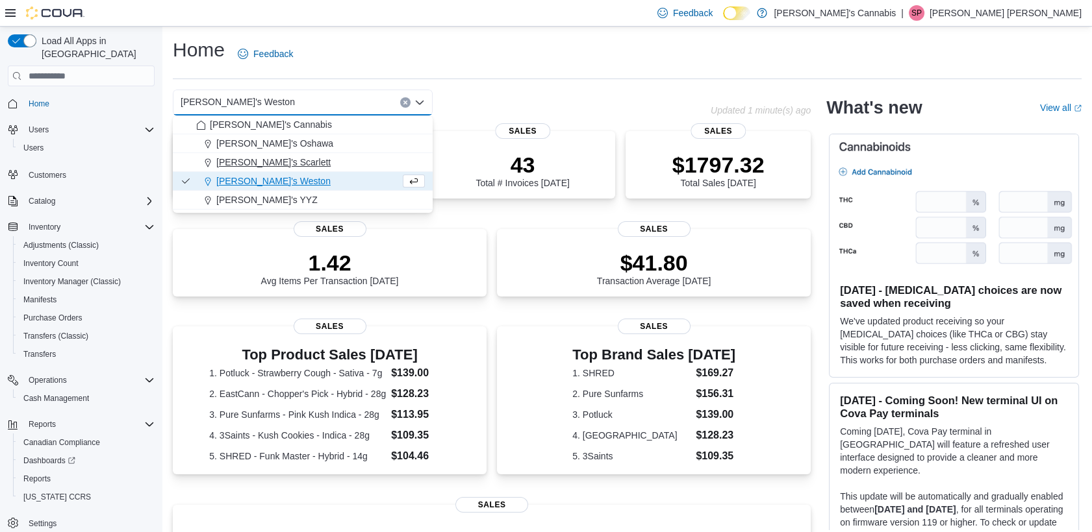
click at [275, 155] on button "[PERSON_NAME]'s Scarlett" at bounding box center [303, 162] width 260 height 19
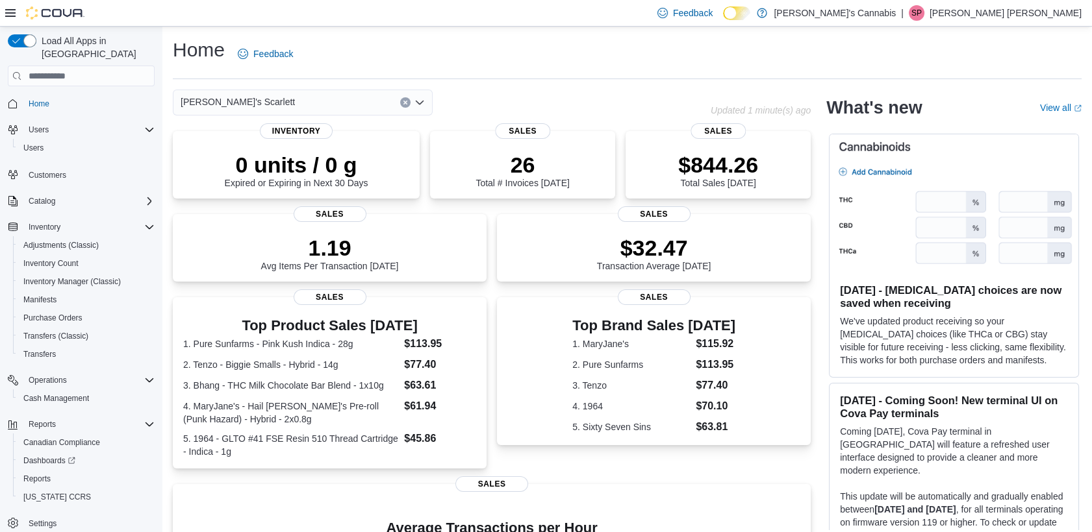
click at [240, 90] on div "[PERSON_NAME]'s Scarlett" at bounding box center [303, 103] width 260 height 26
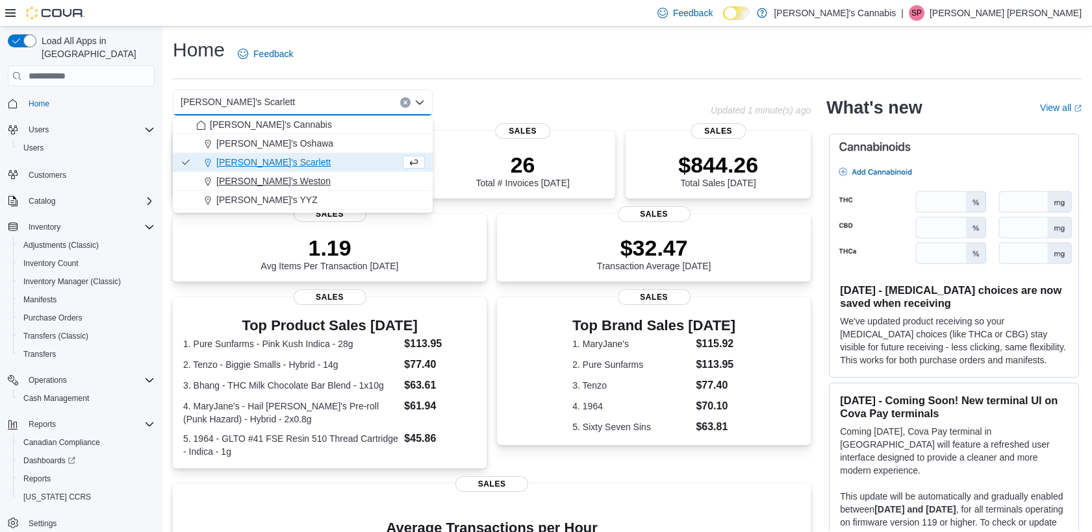
click at [266, 179] on span "[PERSON_NAME]'s Weston" at bounding box center [273, 181] width 114 height 13
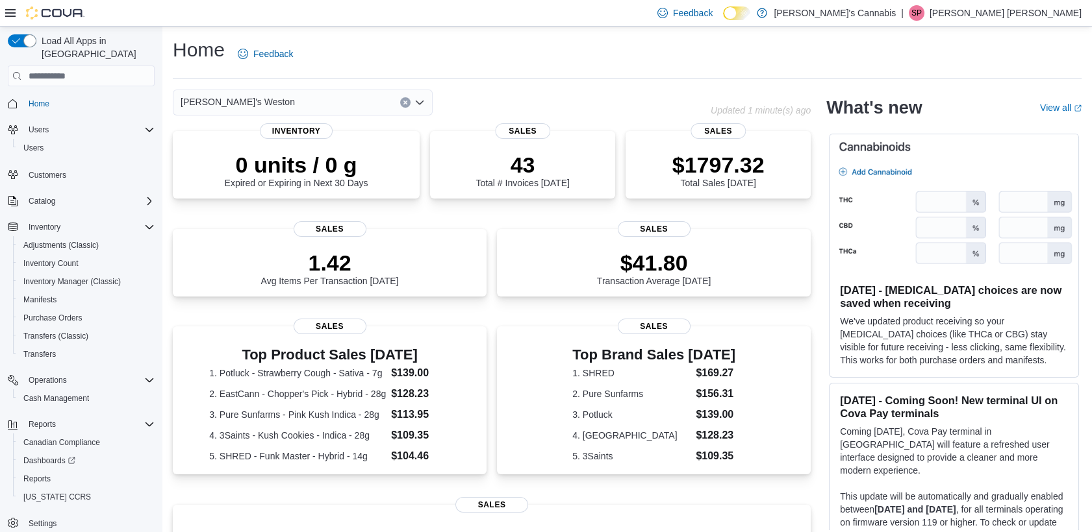
click at [250, 100] on span "[PERSON_NAME]'s Weston" at bounding box center [238, 102] width 114 height 16
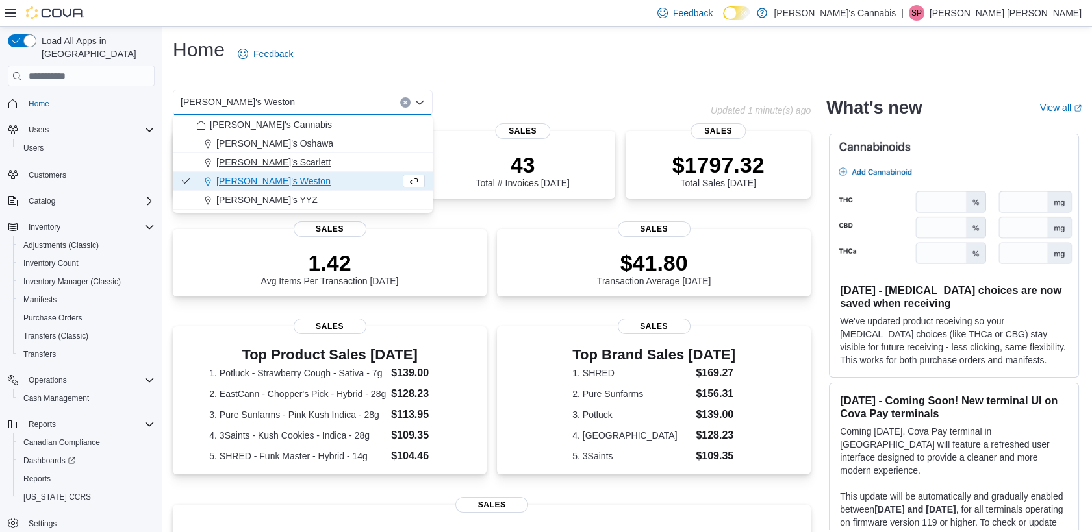
click at [278, 165] on span "[PERSON_NAME]'s Scarlett" at bounding box center [273, 162] width 114 height 13
